Goal: Transaction & Acquisition: Obtain resource

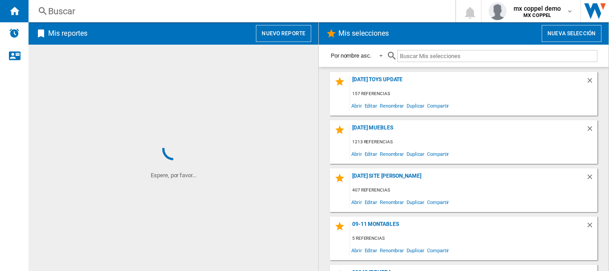
click at [275, 34] on button "Nuevo reporte" at bounding box center [283, 33] width 55 height 17
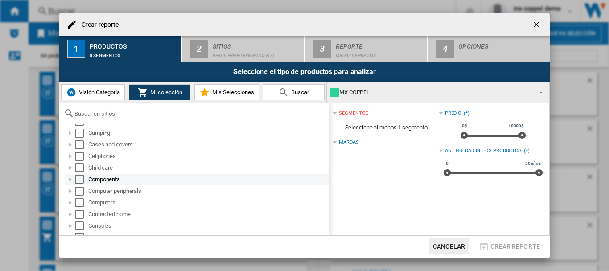
scroll to position [119, 0]
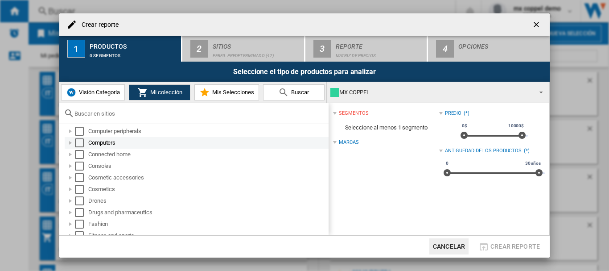
click at [80, 140] on div "Select" at bounding box center [79, 142] width 9 height 9
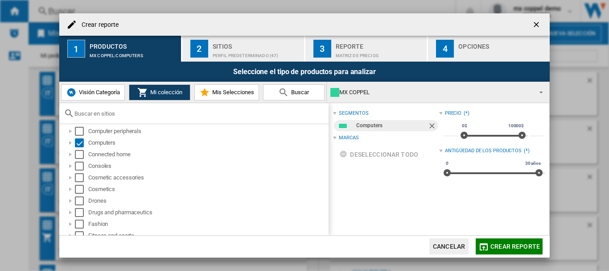
click at [240, 49] on div "Perfil predeterminado (47)" at bounding box center [257, 53] width 88 height 9
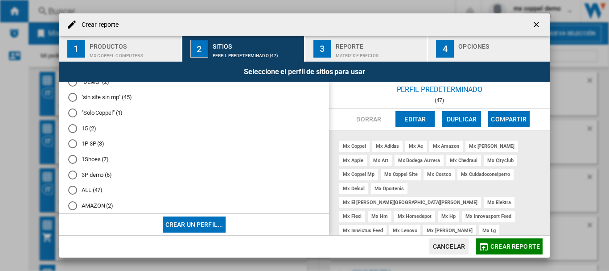
scroll to position [0, 0]
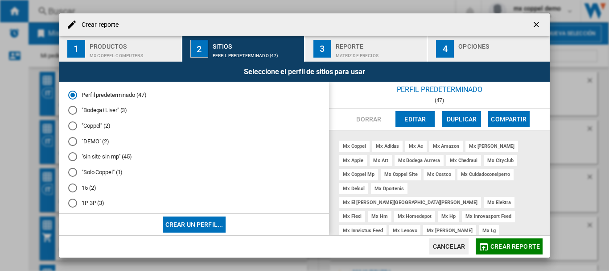
click at [74, 171] on div at bounding box center [72, 172] width 9 height 9
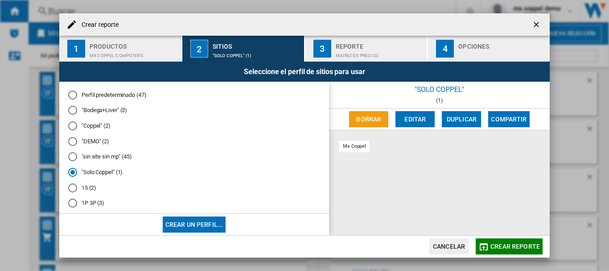
click at [491, 242] on button "Crear reporte" at bounding box center [509, 246] width 67 height 16
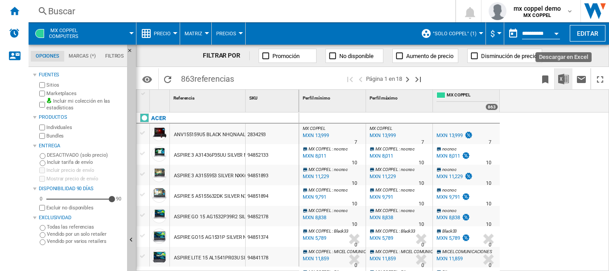
click at [562, 77] on img "Descargar en Excel" at bounding box center [564, 79] width 11 height 11
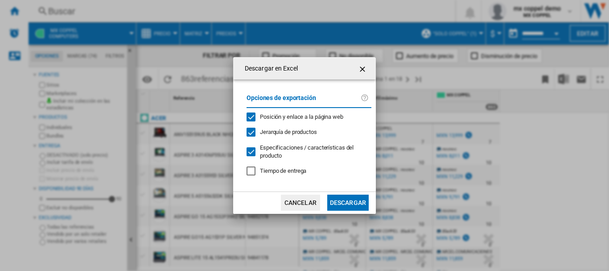
click at [339, 205] on button "Descargar" at bounding box center [347, 203] width 41 height 16
